Goal: Task Accomplishment & Management: Use online tool/utility

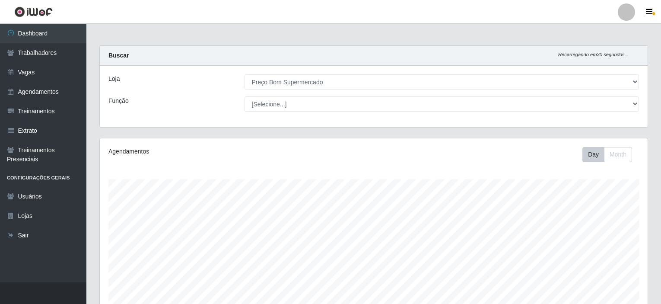
select select "387"
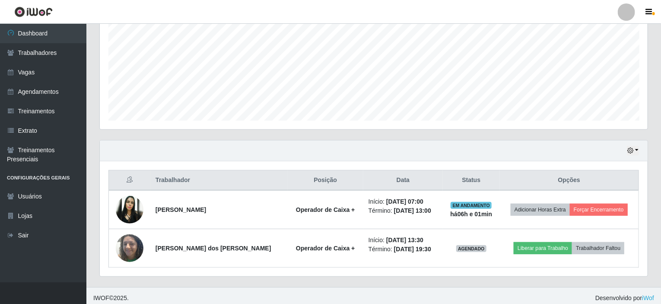
scroll to position [179, 548]
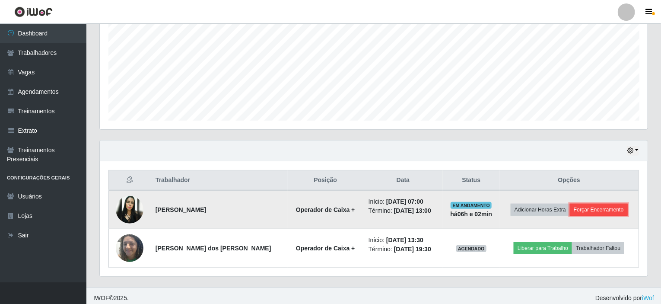
click at [583, 206] on button "Forçar Encerramento" at bounding box center [599, 209] width 58 height 12
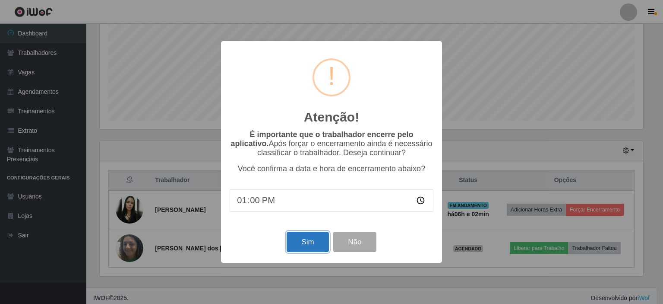
click at [304, 243] on button "Sim" at bounding box center [308, 242] width 42 height 20
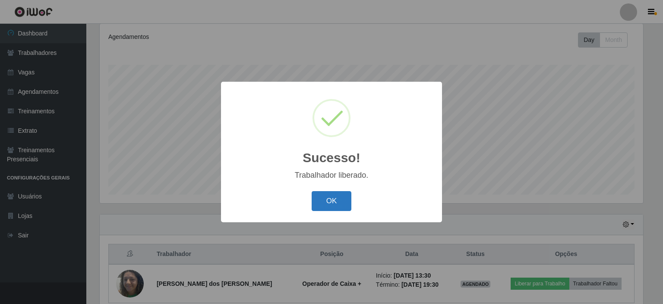
click at [337, 200] on button "OK" at bounding box center [332, 201] width 40 height 20
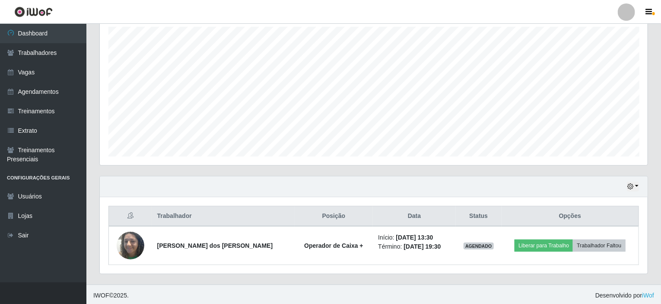
scroll to position [153, 0]
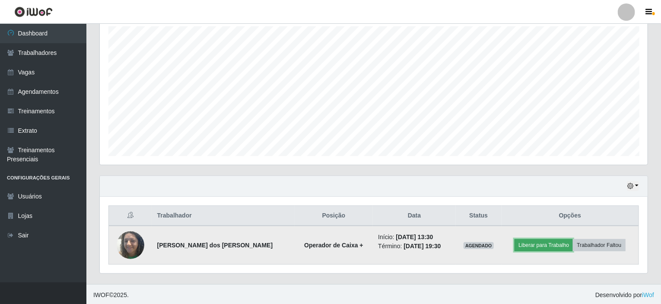
click at [547, 244] on button "Liberar para Trabalho" at bounding box center [543, 245] width 58 height 12
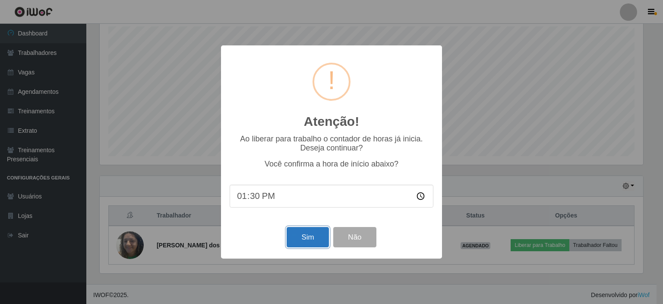
click at [299, 238] on button "Sim" at bounding box center [308, 237] width 42 height 20
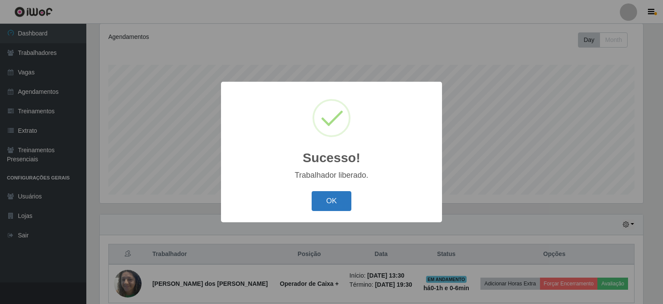
click at [316, 202] on button "OK" at bounding box center [332, 201] width 40 height 20
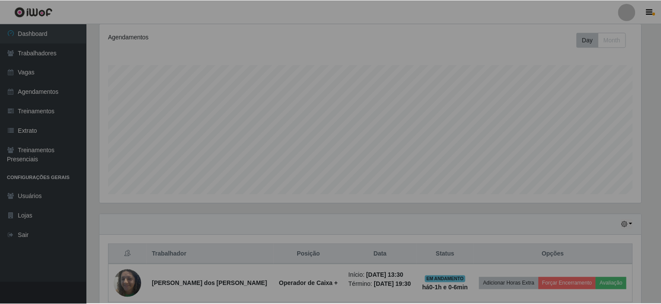
scroll to position [179, 548]
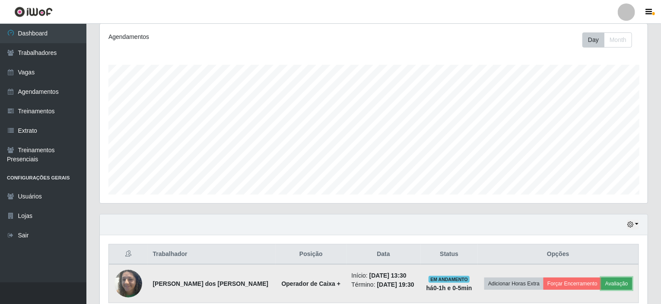
click at [610, 277] on button "Avaliação" at bounding box center [616, 283] width 31 height 12
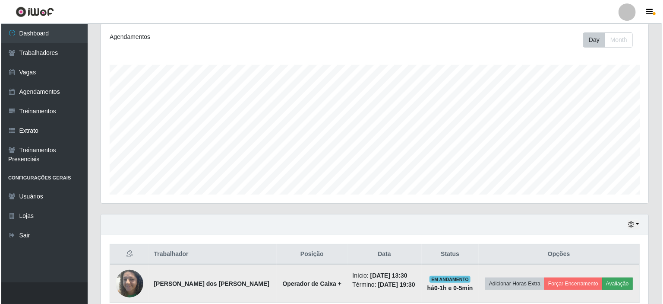
scroll to position [179, 544]
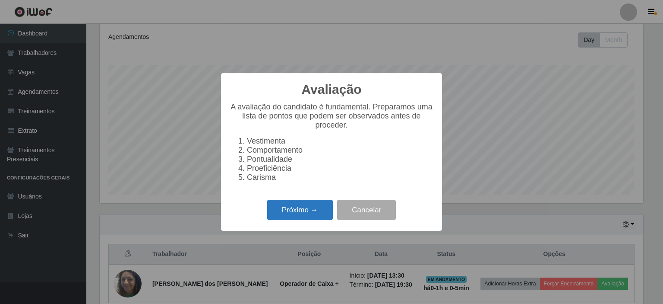
click at [302, 220] on button "Próximo →" at bounding box center [300, 210] width 66 height 20
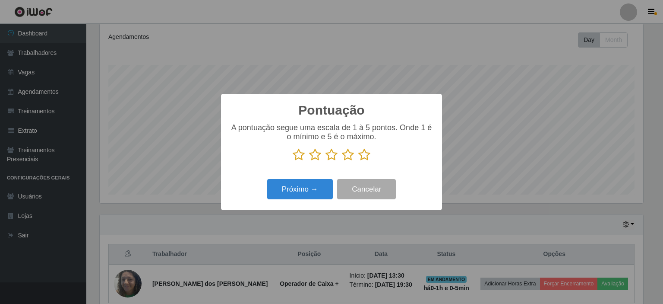
click at [365, 150] on icon at bounding box center [365, 154] width 12 height 13
click at [359, 161] on input "radio" at bounding box center [359, 161] width 0 height 0
click at [290, 193] on button "Próximo →" at bounding box center [300, 189] width 66 height 20
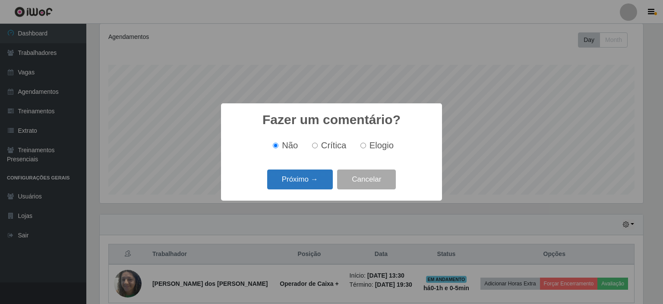
click at [295, 181] on button "Próximo →" at bounding box center [300, 179] width 66 height 20
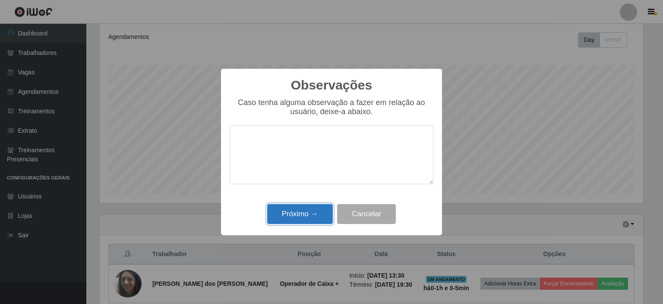
click at [304, 208] on button "Próximo →" at bounding box center [300, 214] width 66 height 20
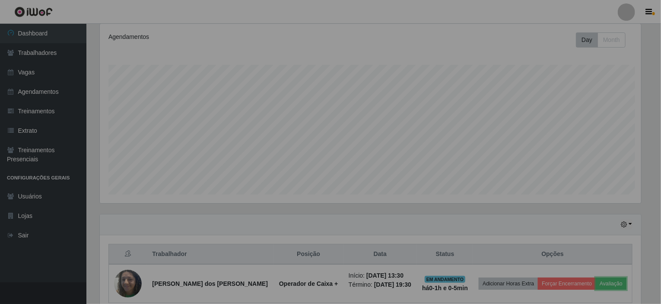
scroll to position [179, 548]
